Goal: Task Accomplishment & Management: Use online tool/utility

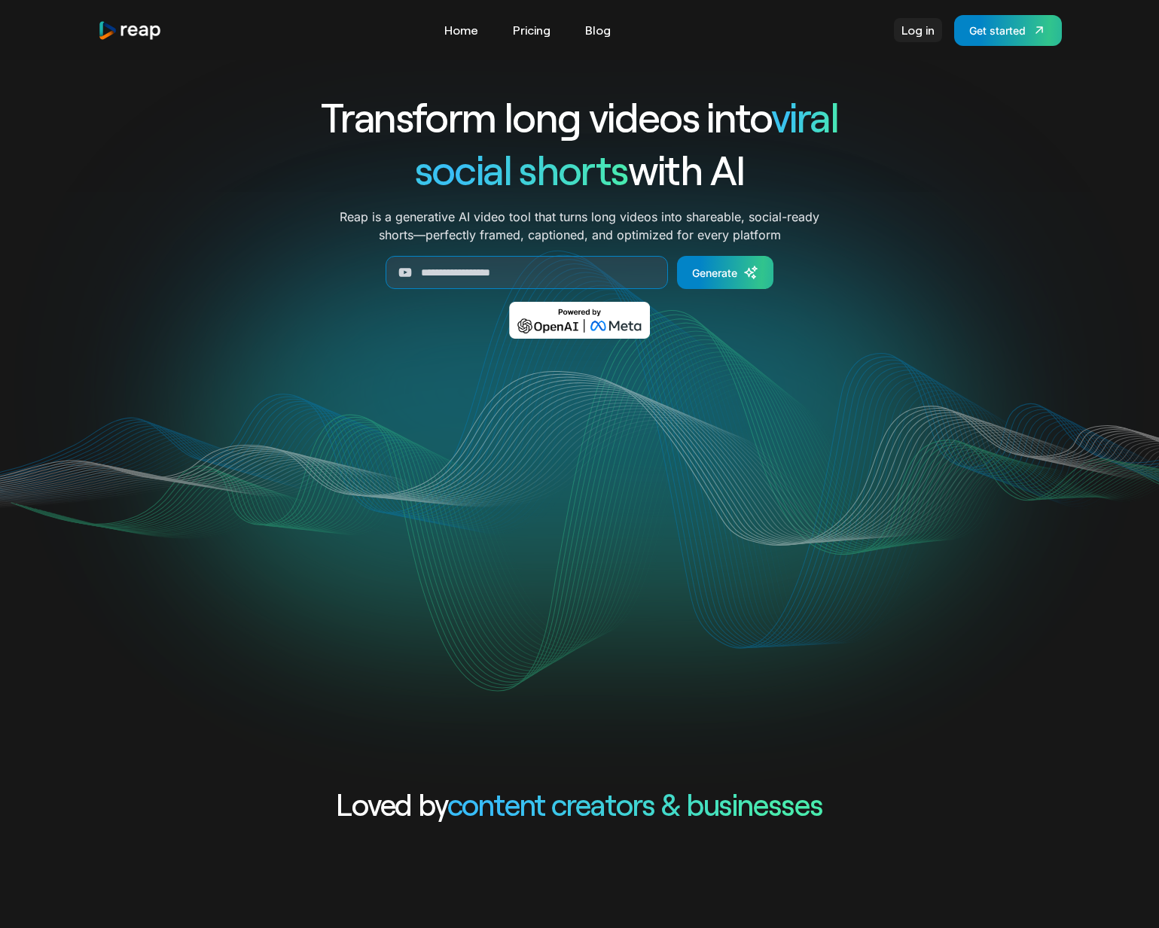
click at [906, 31] on link "Log in" at bounding box center [918, 30] width 48 height 24
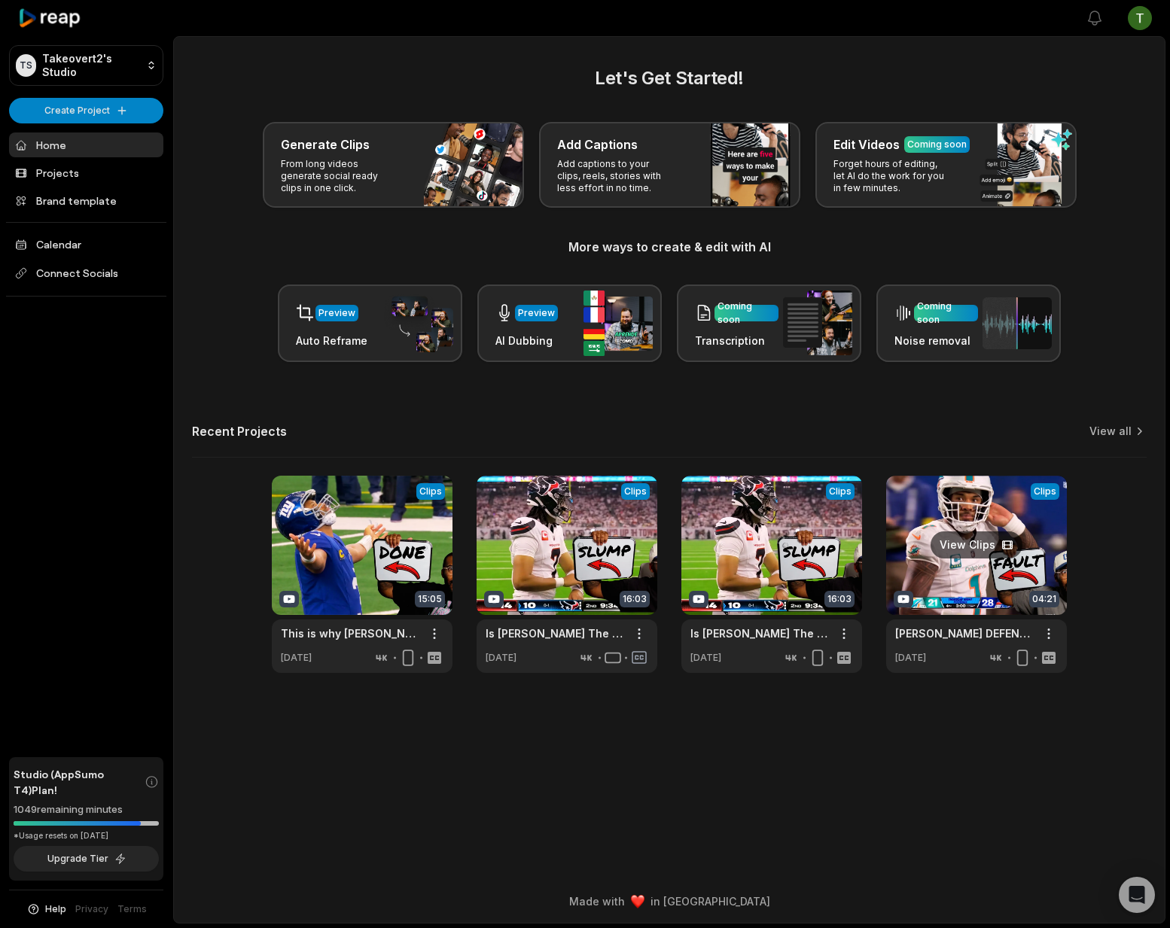
click at [931, 507] on link at bounding box center [976, 574] width 181 height 197
